Goal: Information Seeking & Learning: Check status

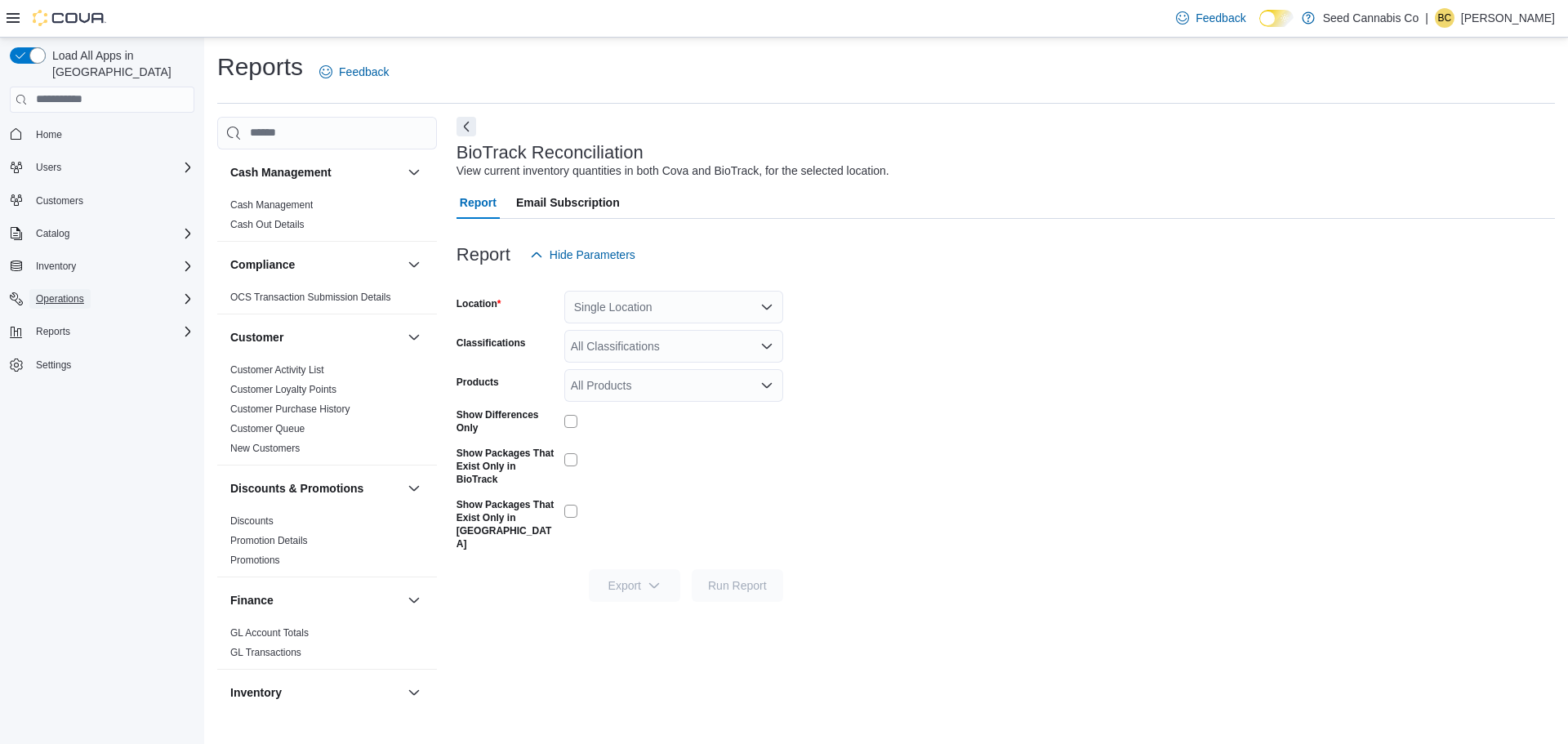
click at [61, 292] on span "Operations" at bounding box center [59, 298] width 49 height 13
click at [70, 315] on span "Cash Management" at bounding box center [70, 321] width 82 height 13
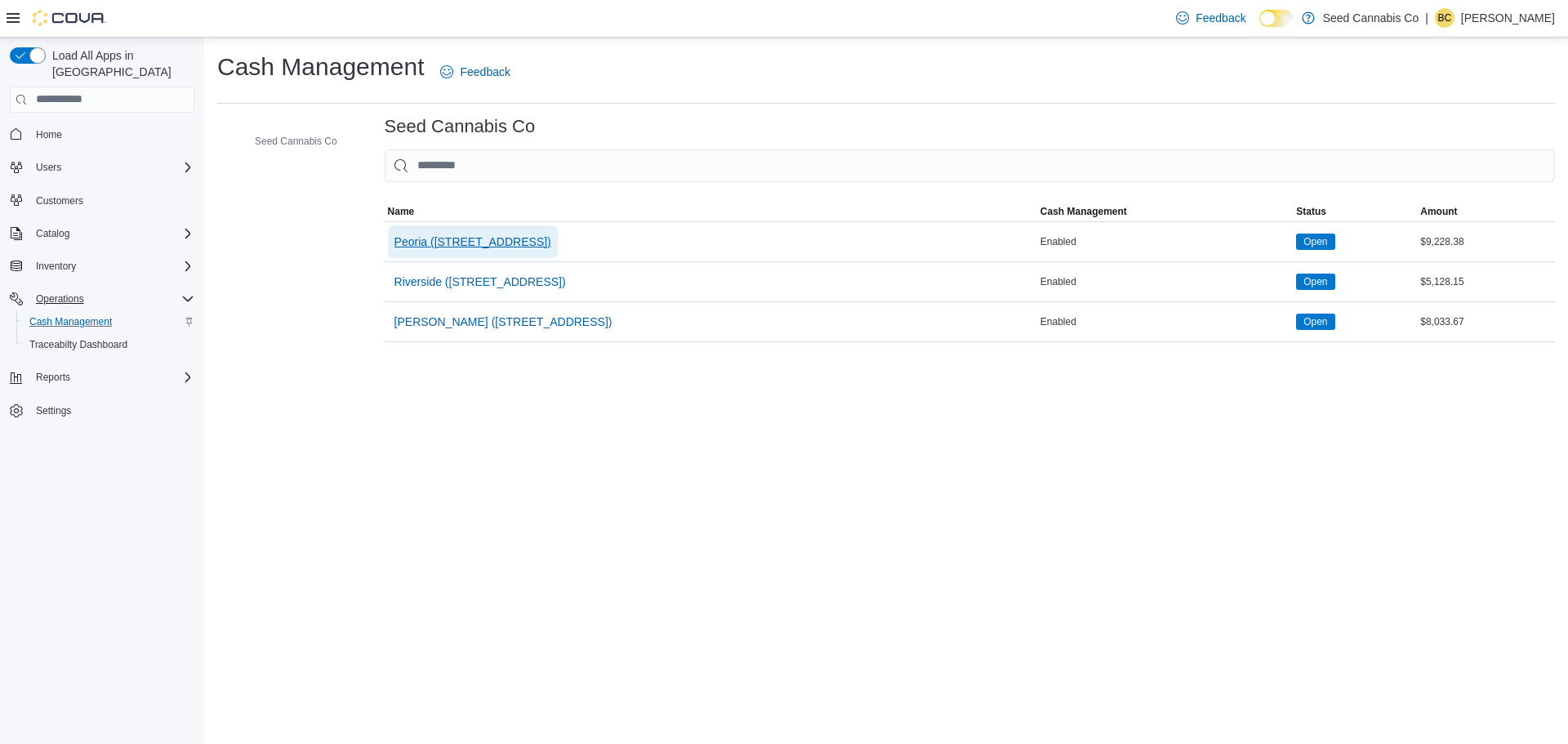
click at [462, 239] on span "Peoria ([STREET_ADDRESS])" at bounding box center [472, 242] width 157 height 16
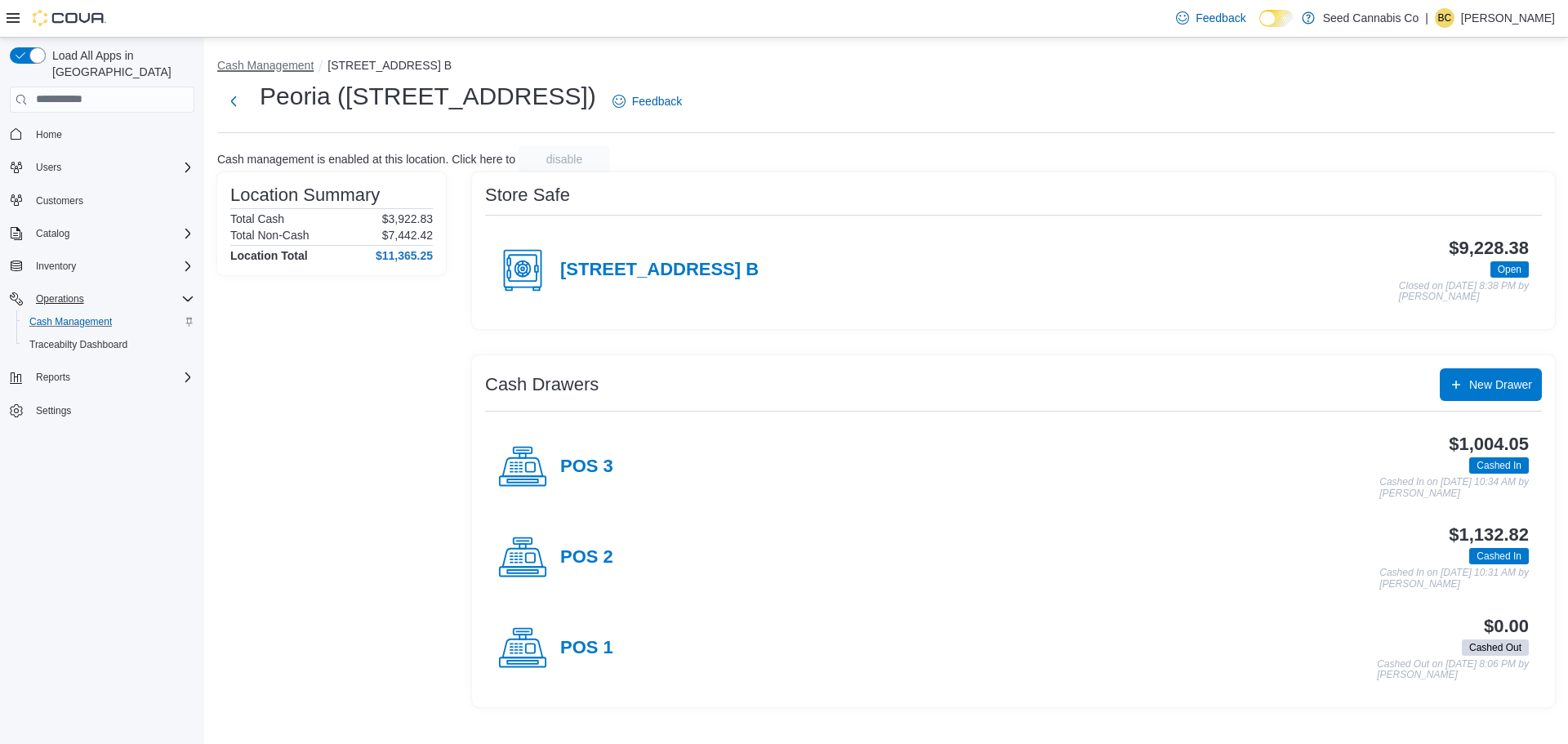
click at [278, 68] on button "Cash Management" at bounding box center [265, 65] width 96 height 13
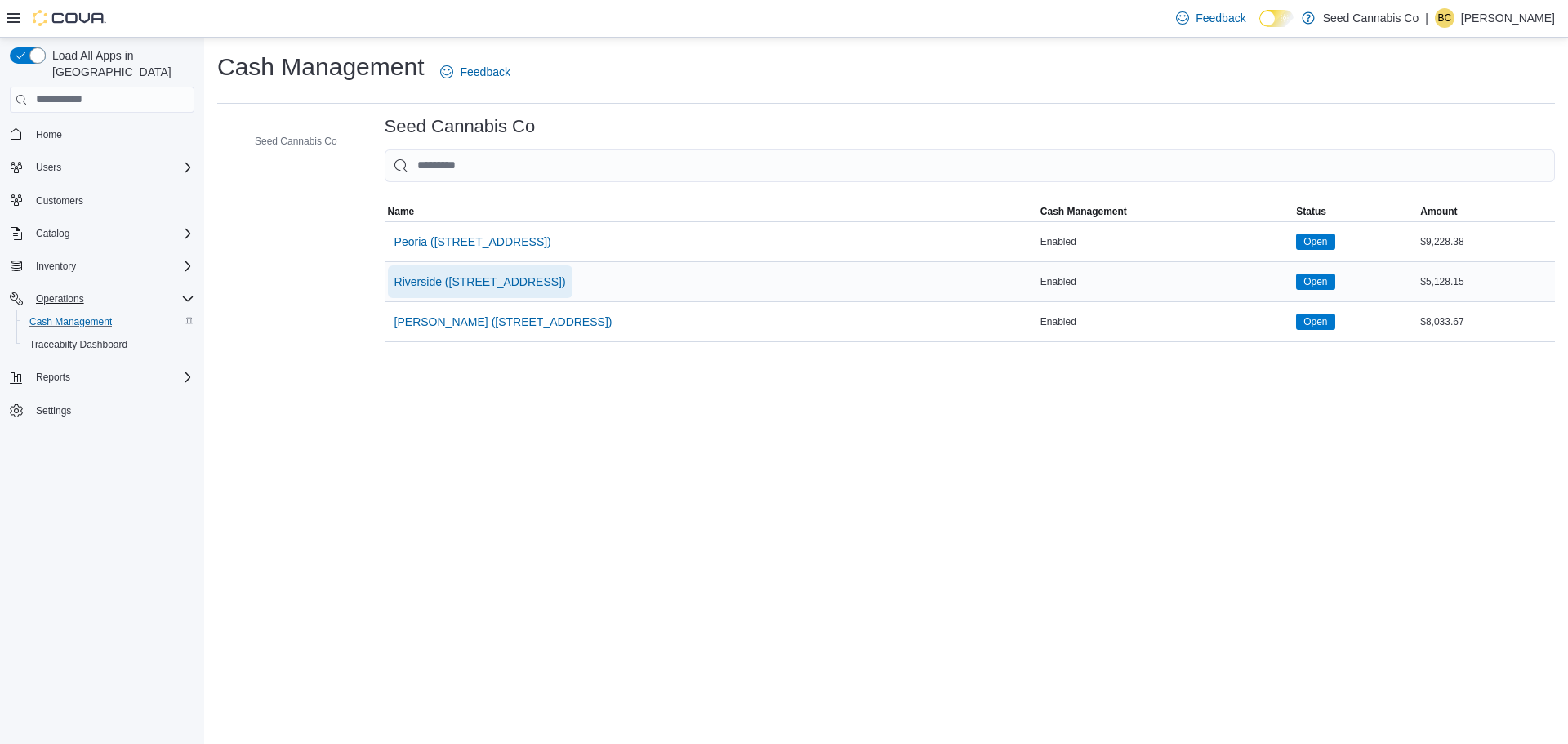
click at [467, 277] on span "Riverside ([STREET_ADDRESS])" at bounding box center [480, 282] width 171 height 16
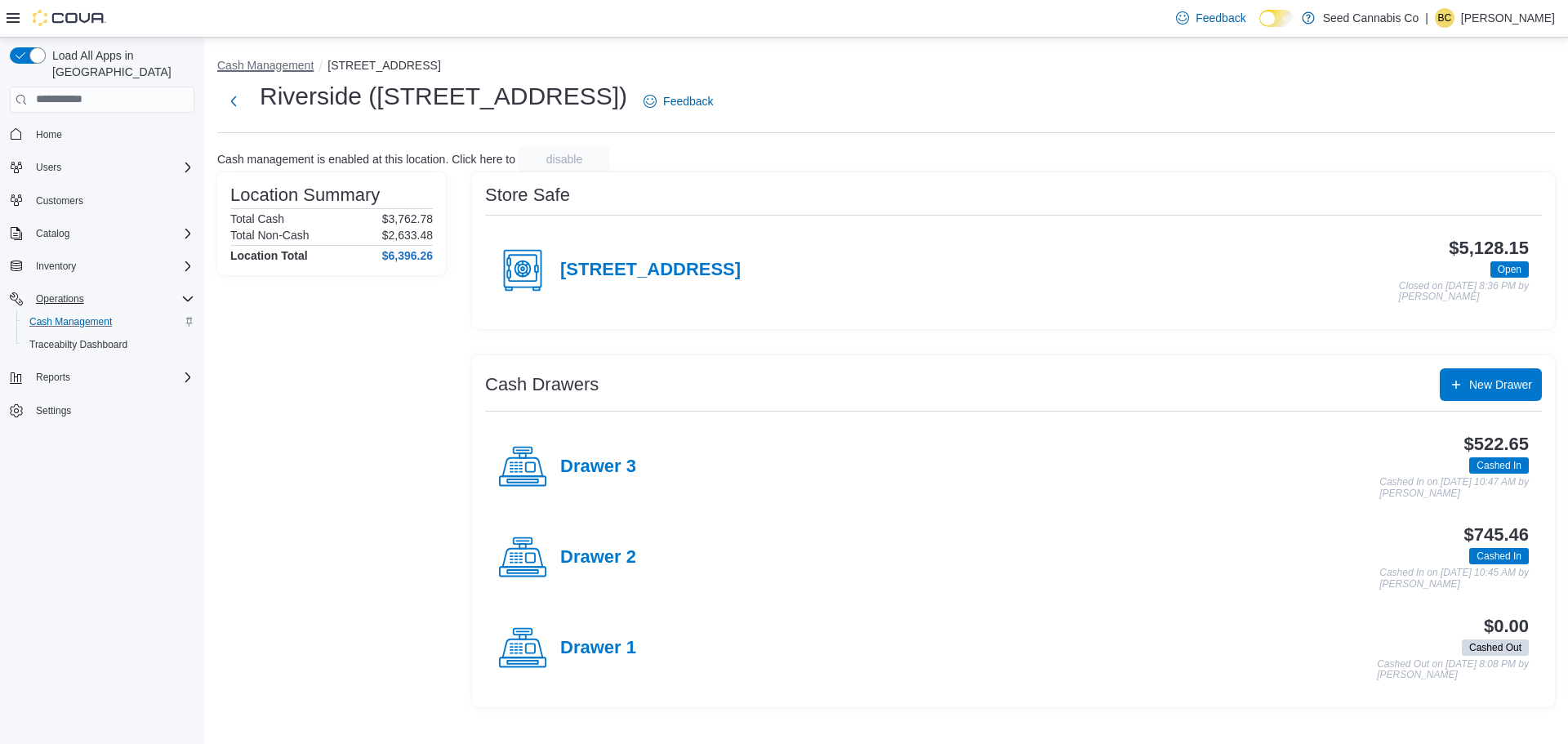
click at [283, 61] on button "Cash Management" at bounding box center [265, 65] width 96 height 13
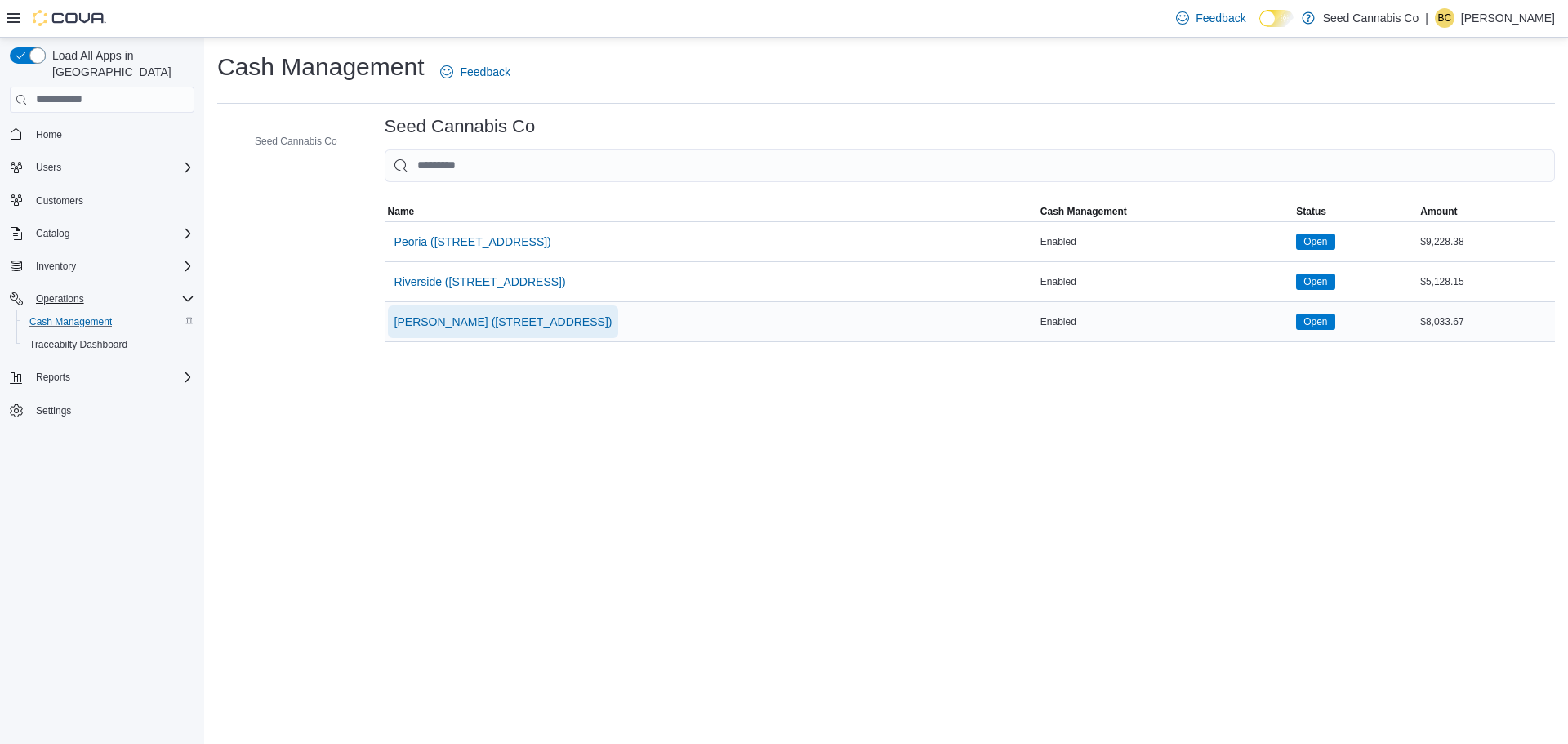
click at [480, 315] on span "[PERSON_NAME] ([STREET_ADDRESS])" at bounding box center [503, 322] width 218 height 16
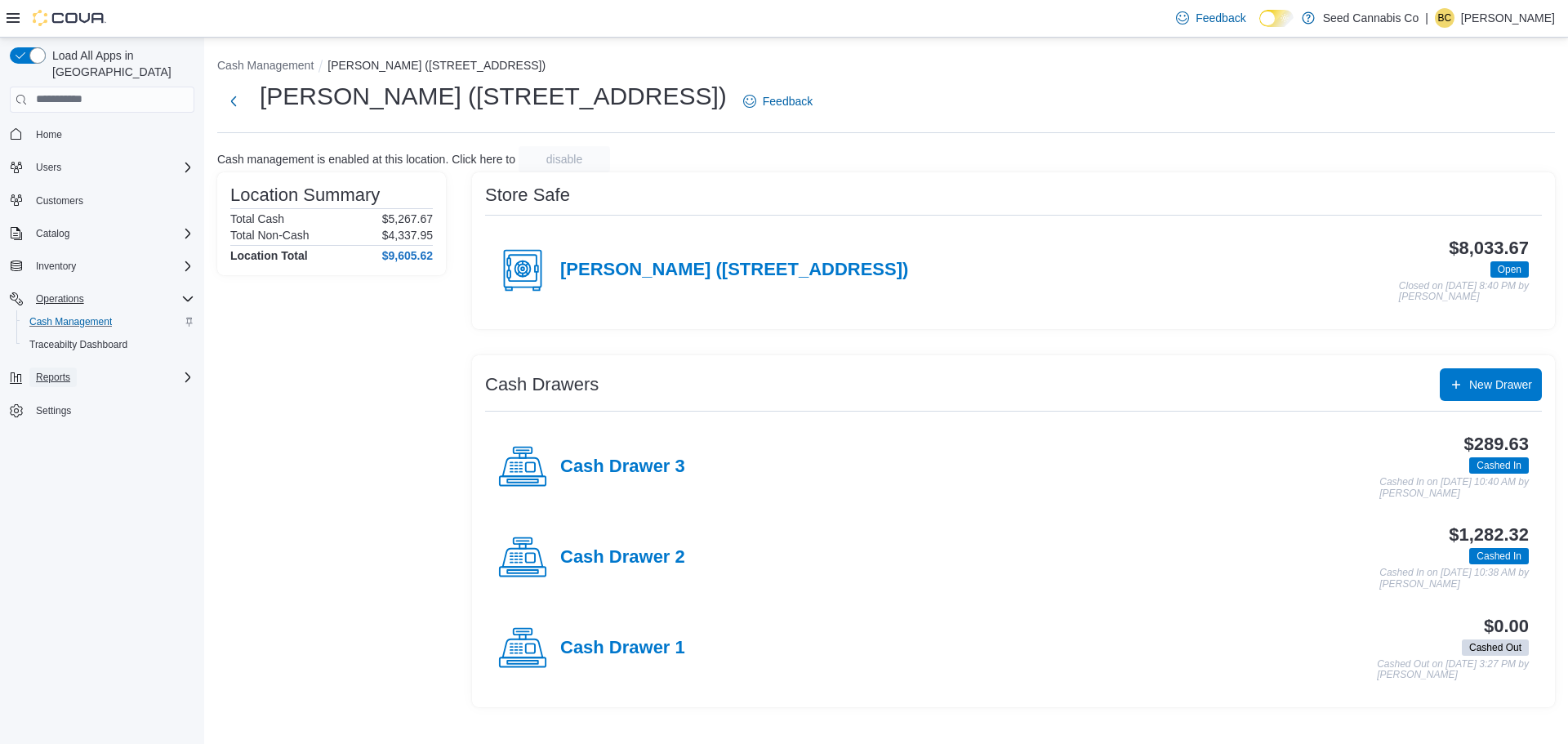
click at [47, 371] on span "Reports" at bounding box center [52, 377] width 34 height 13
click at [59, 485] on span "Reports" at bounding box center [46, 491] width 34 height 13
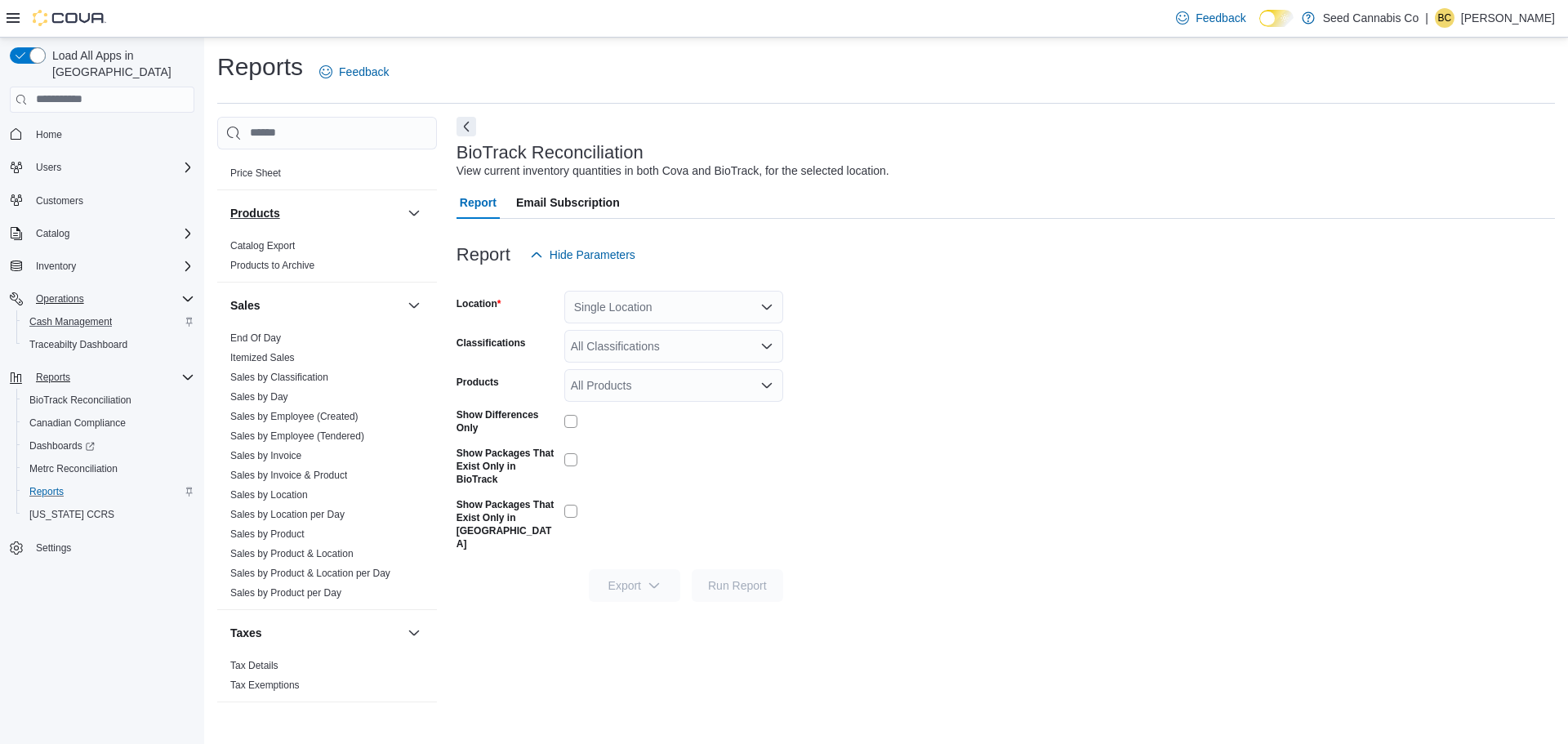
scroll to position [1089, 0]
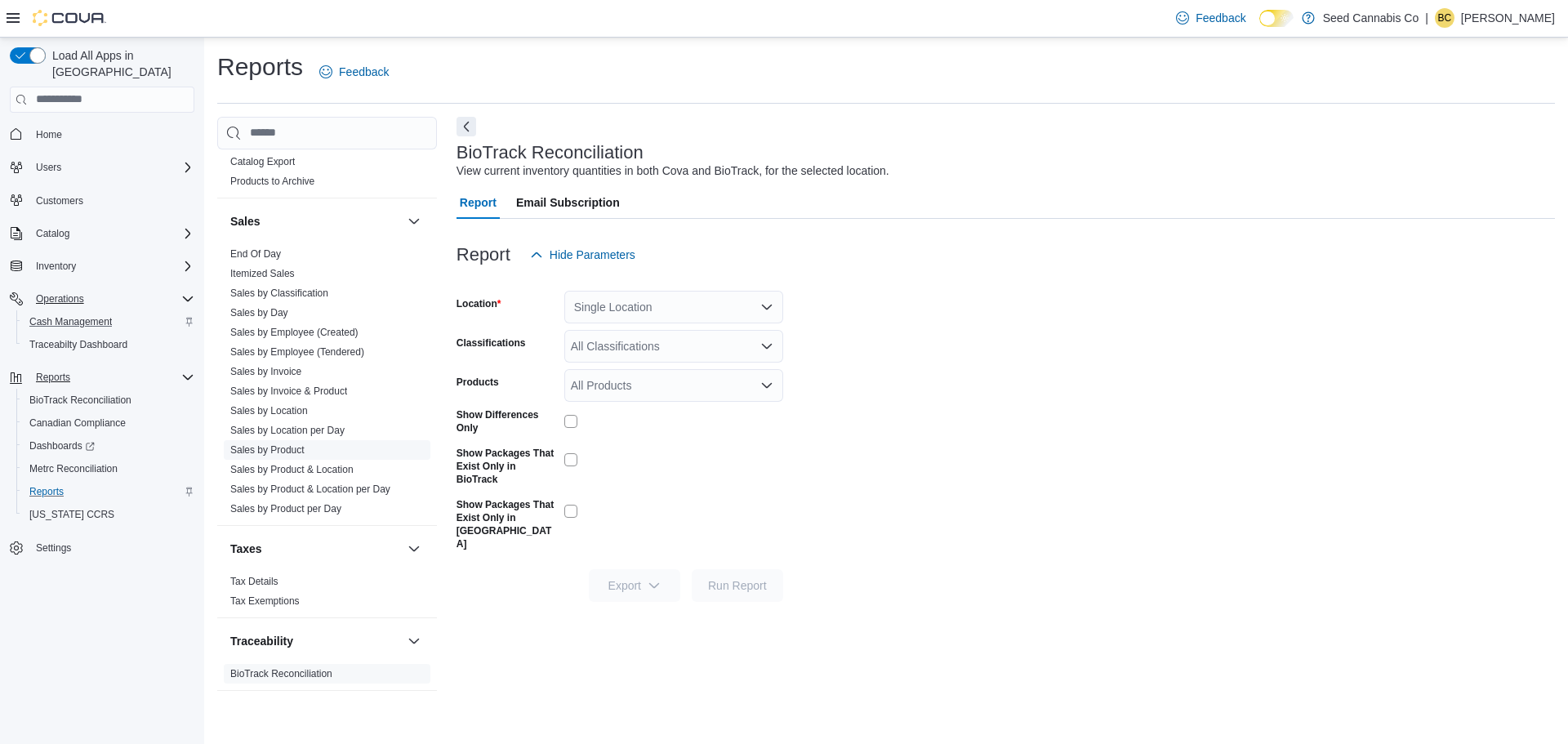
drag, startPoint x: 286, startPoint y: 412, endPoint x: 308, endPoint y: 447, distance: 41.3
click at [286, 412] on link "Sales by Location" at bounding box center [269, 410] width 78 height 11
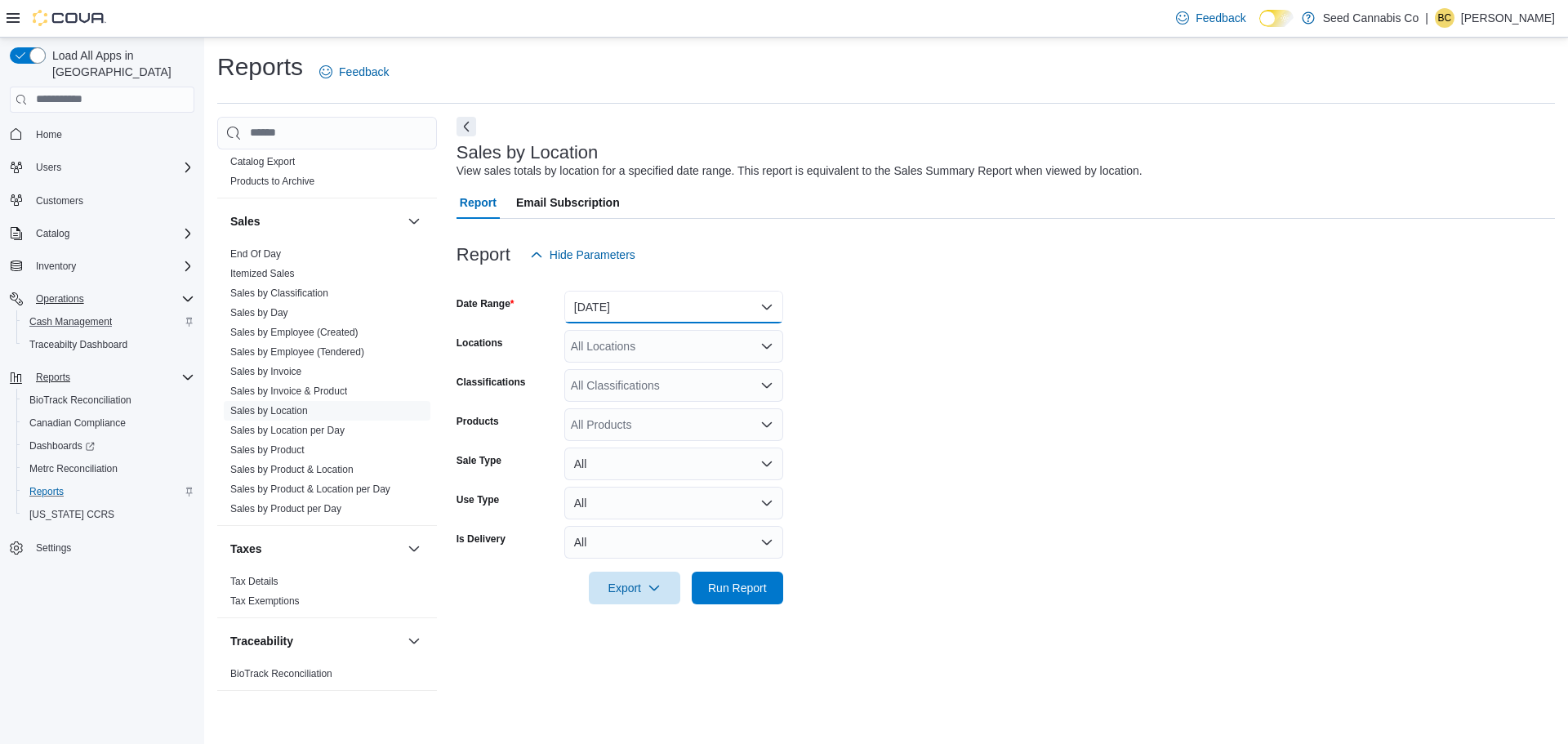
click at [699, 302] on button "[DATE]" at bounding box center [673, 307] width 219 height 33
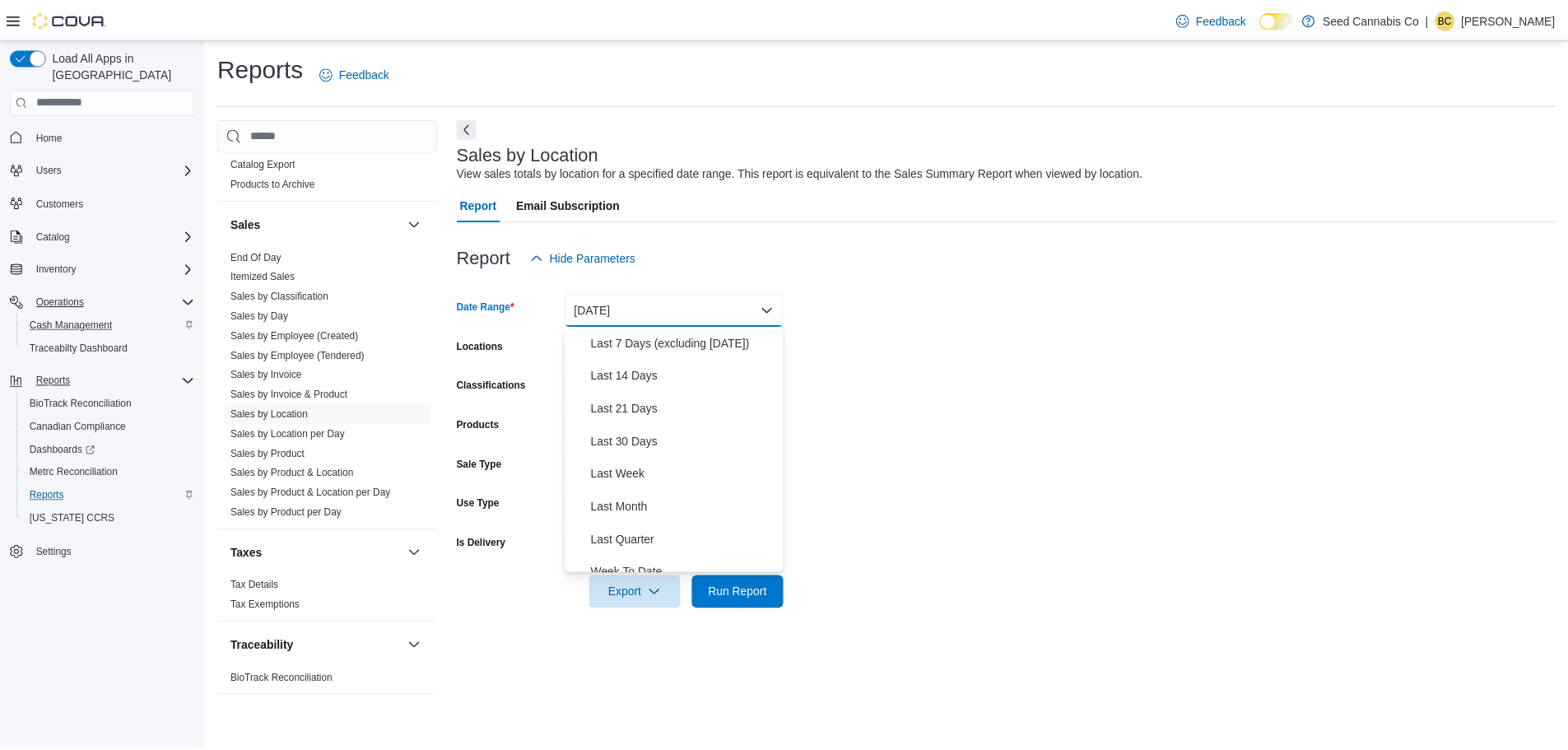
scroll to position [247, 0]
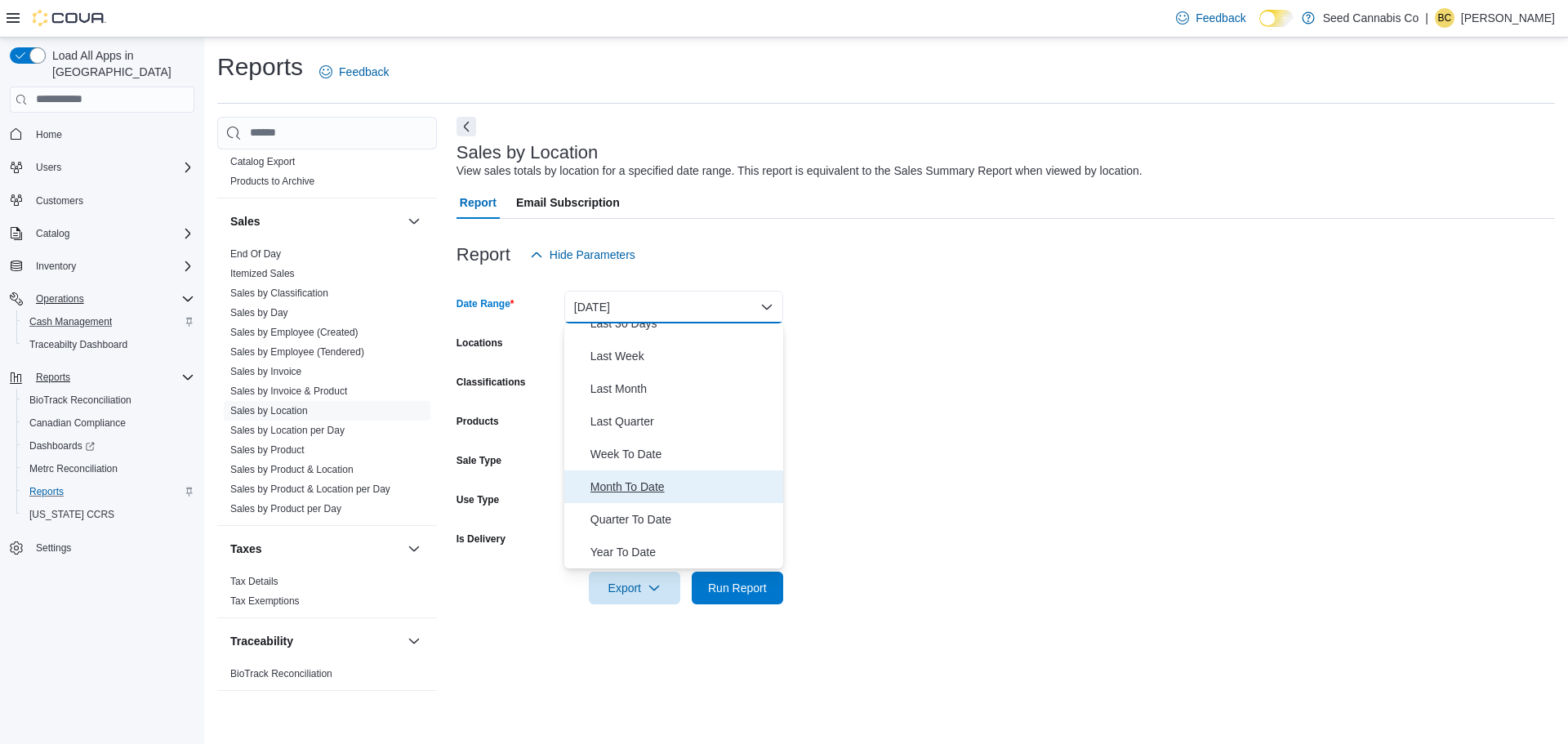
click at [616, 487] on span "Month To Date" at bounding box center [683, 486] width 186 height 19
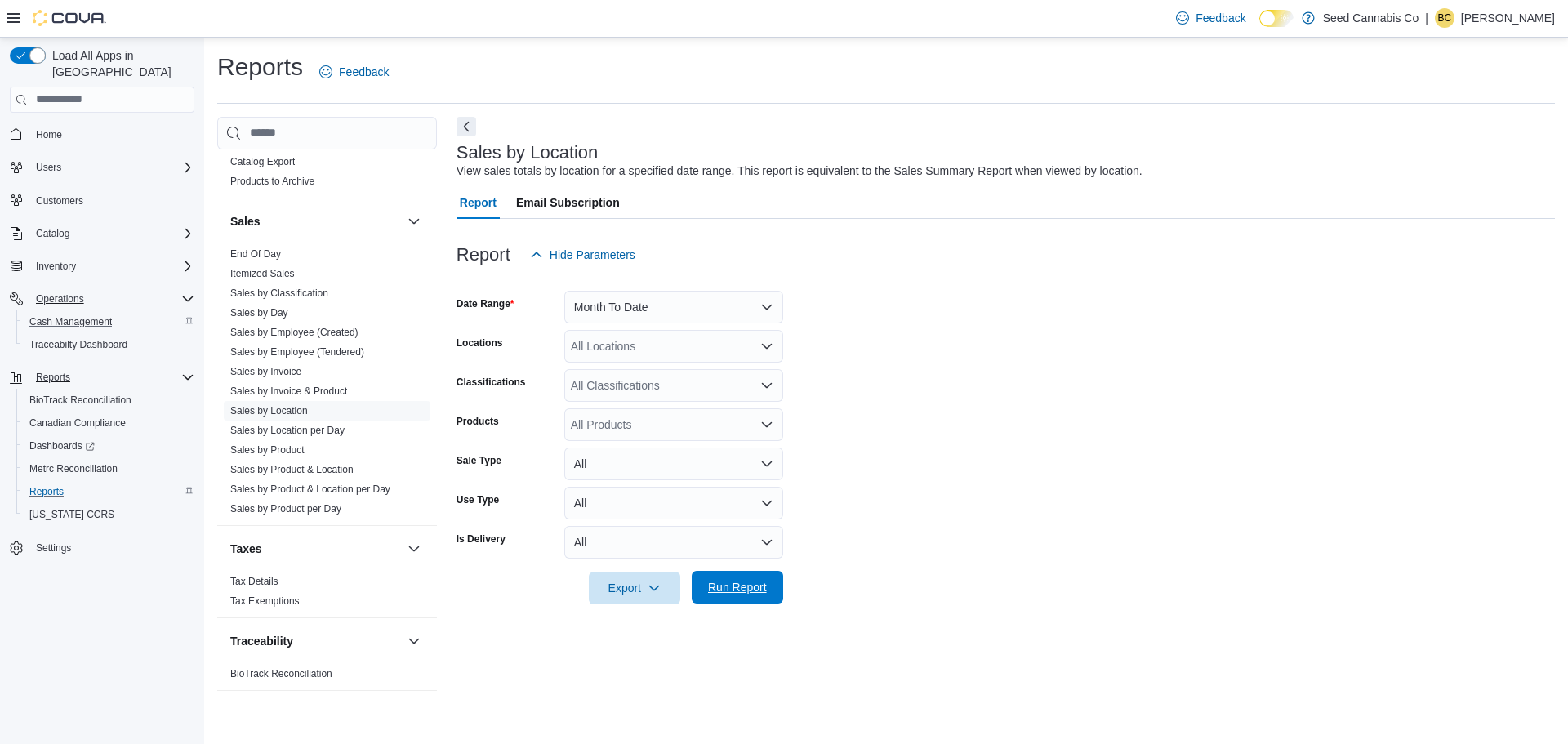
click at [753, 594] on span "Run Report" at bounding box center [737, 588] width 59 height 16
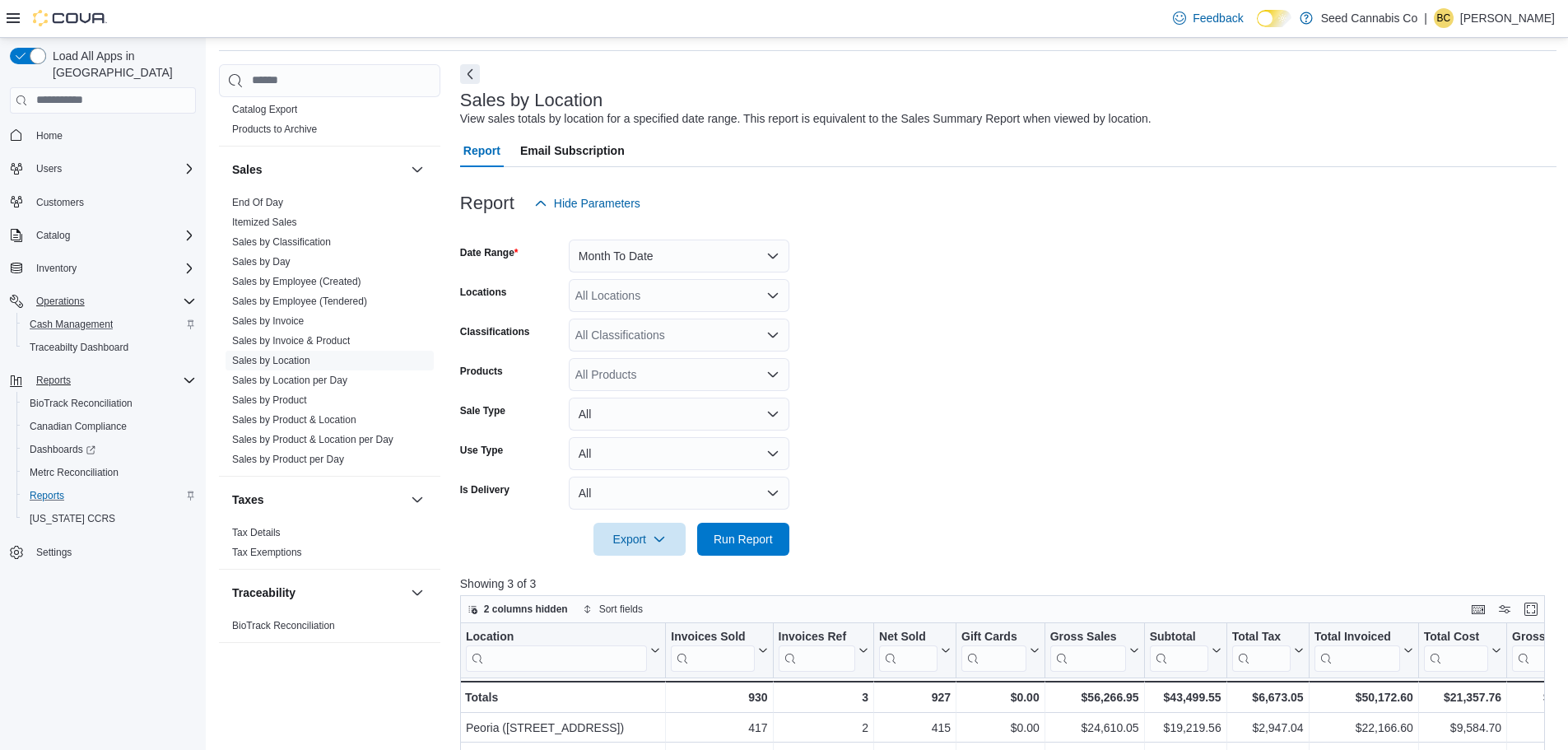
scroll to position [82, 0]
